Goal: Information Seeking & Learning: Understand process/instructions

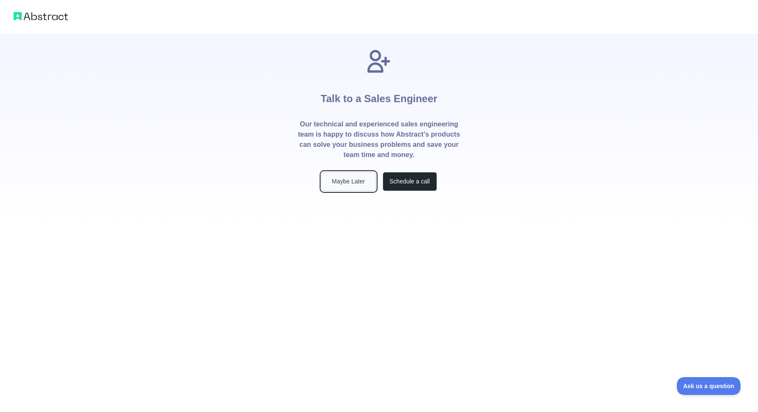
click at [363, 179] on button "Maybe Later" at bounding box center [348, 181] width 54 height 19
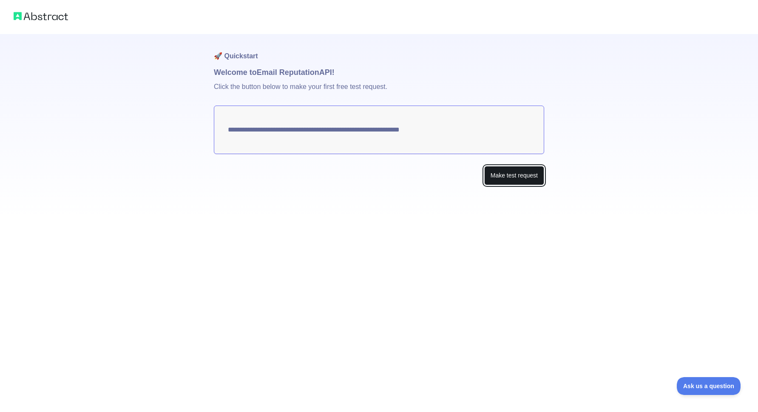
click at [525, 173] on button "Make test request" at bounding box center [514, 175] width 60 height 19
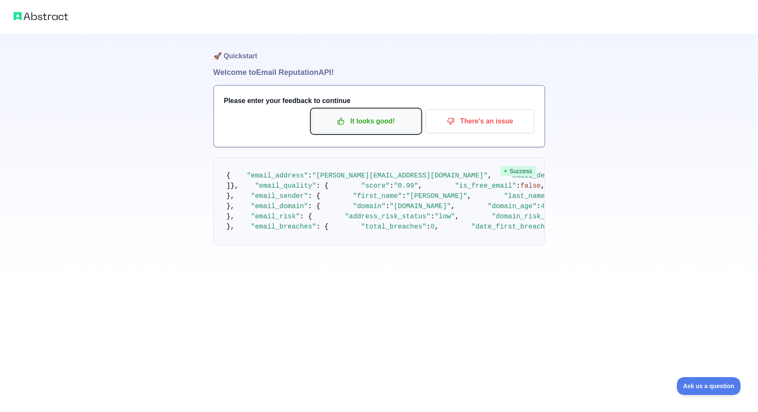
click at [374, 118] on p "It looks good!" at bounding box center [366, 121] width 96 height 14
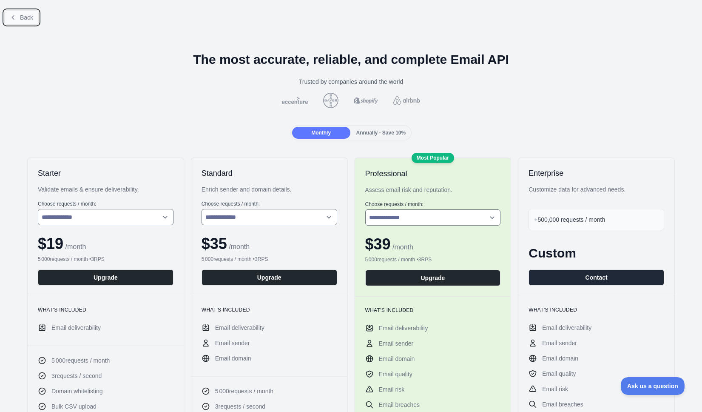
click at [24, 19] on span "Back" at bounding box center [26, 17] width 13 height 7
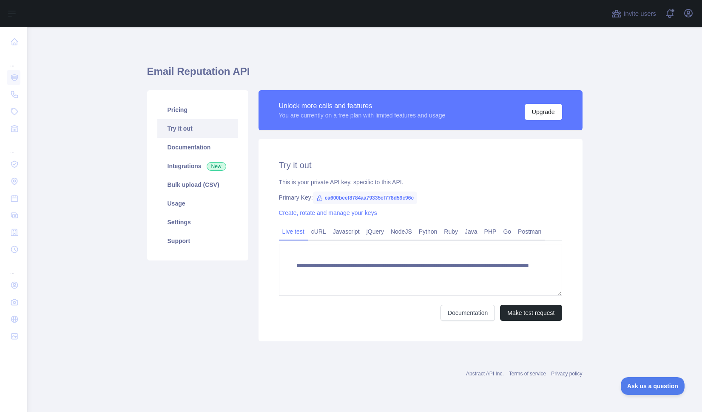
click at [418, 194] on span "ca600beef8784aa79335cf778d59c96c" at bounding box center [365, 197] width 105 height 13
click at [414, 194] on span "ca600beef8784aa79335cf778d59c96c" at bounding box center [365, 197] width 105 height 13
click at [404, 196] on span "ca600beef8784aa79335cf778d59c96c" at bounding box center [365, 197] width 105 height 13
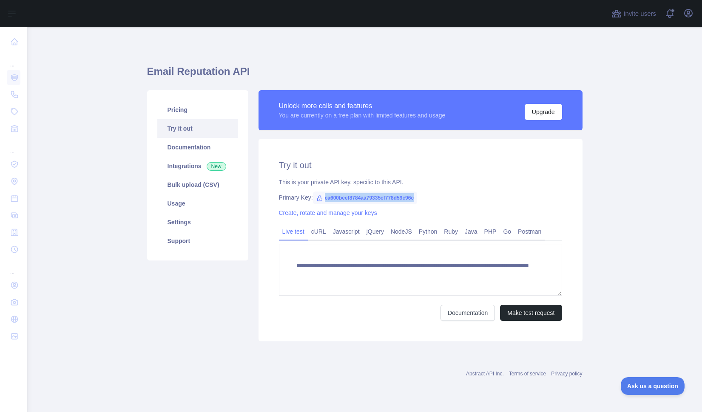
click at [404, 196] on span "ca600beef8784aa79335cf778d59c96c" at bounding box center [365, 197] width 105 height 13
copy span "ca600beef8784aa79335cf778d59c96c"
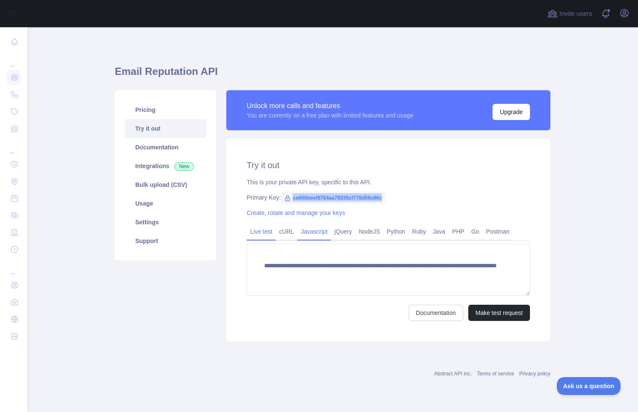
click at [326, 233] on link "Javascript" at bounding box center [314, 232] width 34 height 14
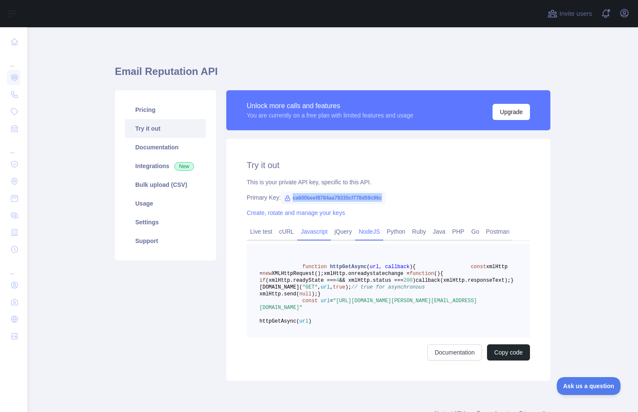
click at [372, 231] on link "NodeJS" at bounding box center [369, 232] width 28 height 14
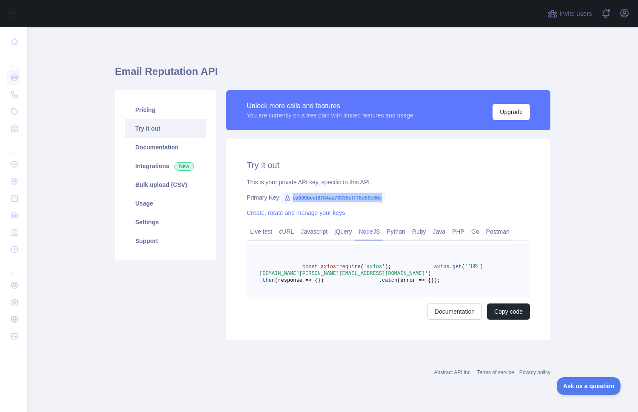
drag, startPoint x: 290, startPoint y: 263, endPoint x: 367, endPoint y: 309, distance: 89.8
click at [368, 296] on pre "const axios = require ( 'axios' ); axios .get ( '[URL][DOMAIN_NAME][PERSON_NAME…" at bounding box center [388, 270] width 283 height 53
copy code "const axios = require ( 'axios' ); axios .get ( '[URL][DOMAIN_NAME][PERSON_NAME…"
